Goal: Connect with others: Connect with others

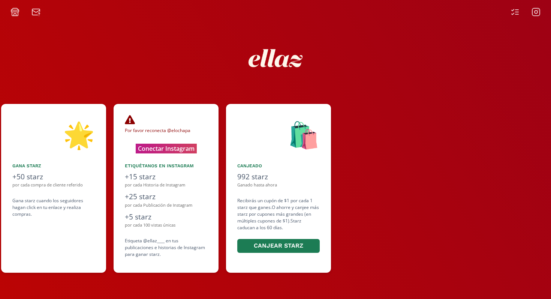
scroll to position [0, 450]
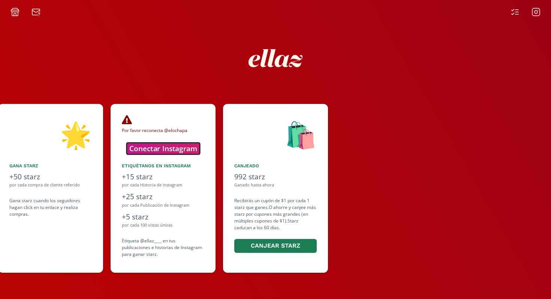
click at [190, 150] on button "Conectar Instagram" at bounding box center [163, 149] width 74 height 12
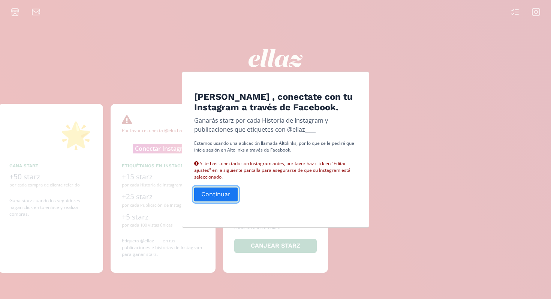
click at [216, 197] on button "Continuar" at bounding box center [216, 194] width 46 height 16
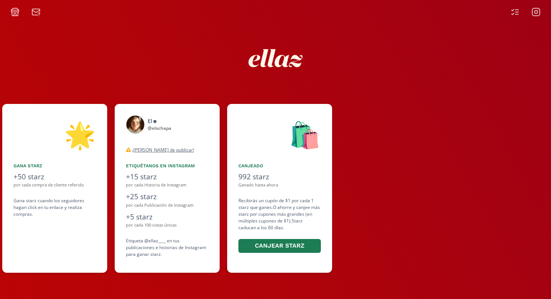
scroll to position [0, 450]
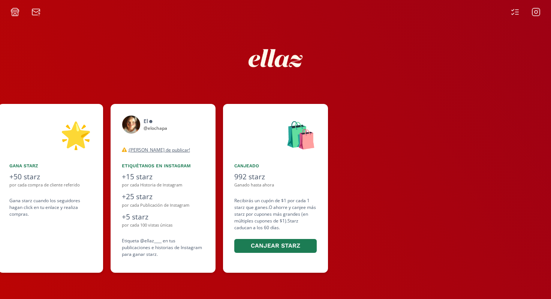
click at [516, 13] on icon at bounding box center [515, 12] width 9 height 9
